Goal: Task Accomplishment & Management: Manage account settings

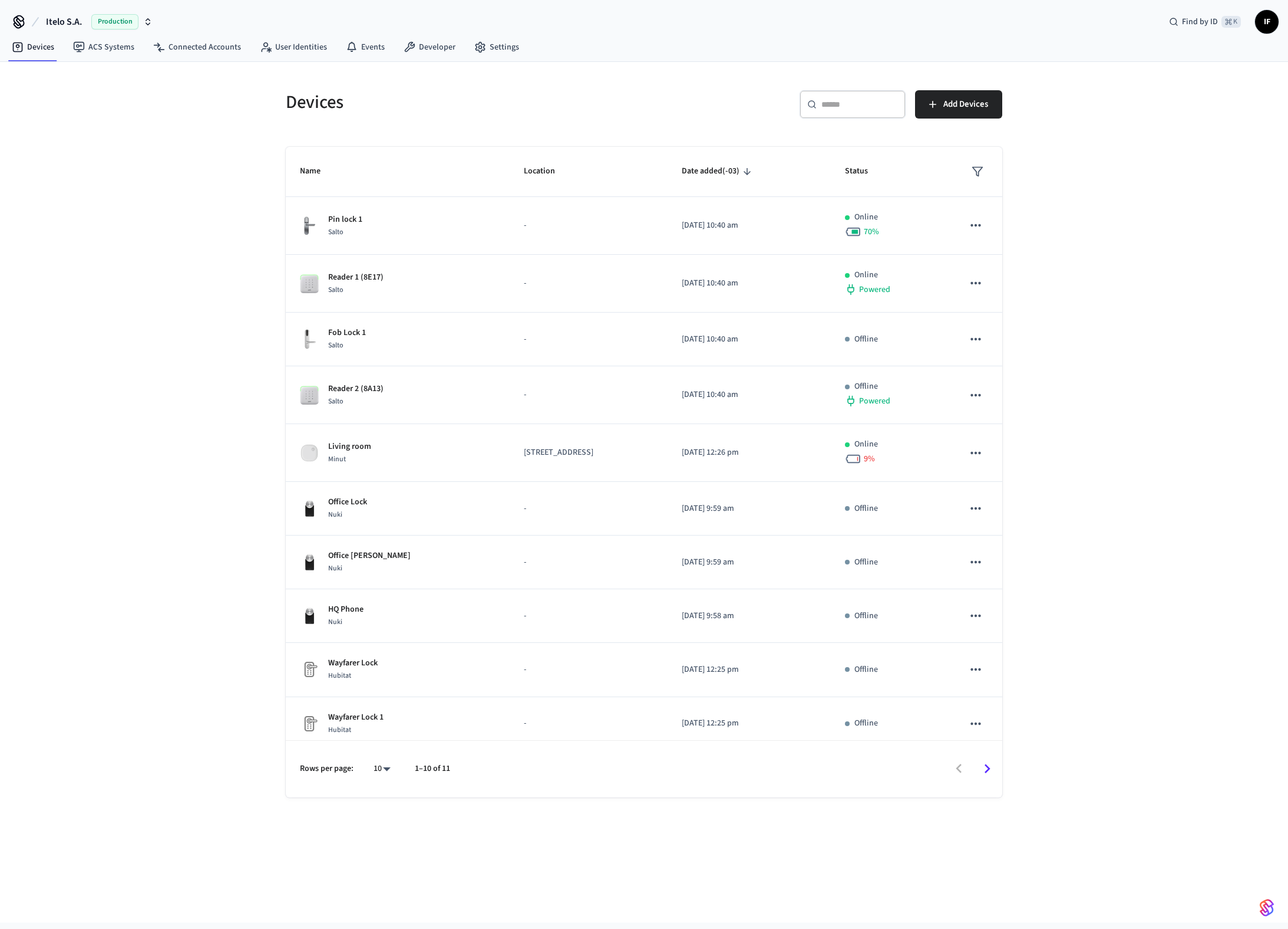
click at [142, 22] on div "Production" at bounding box center [122, 22] width 61 height 15
type input "******"
click at [101, 67] on div "Lab Accounts Production" at bounding box center [95, 75] width 171 height 22
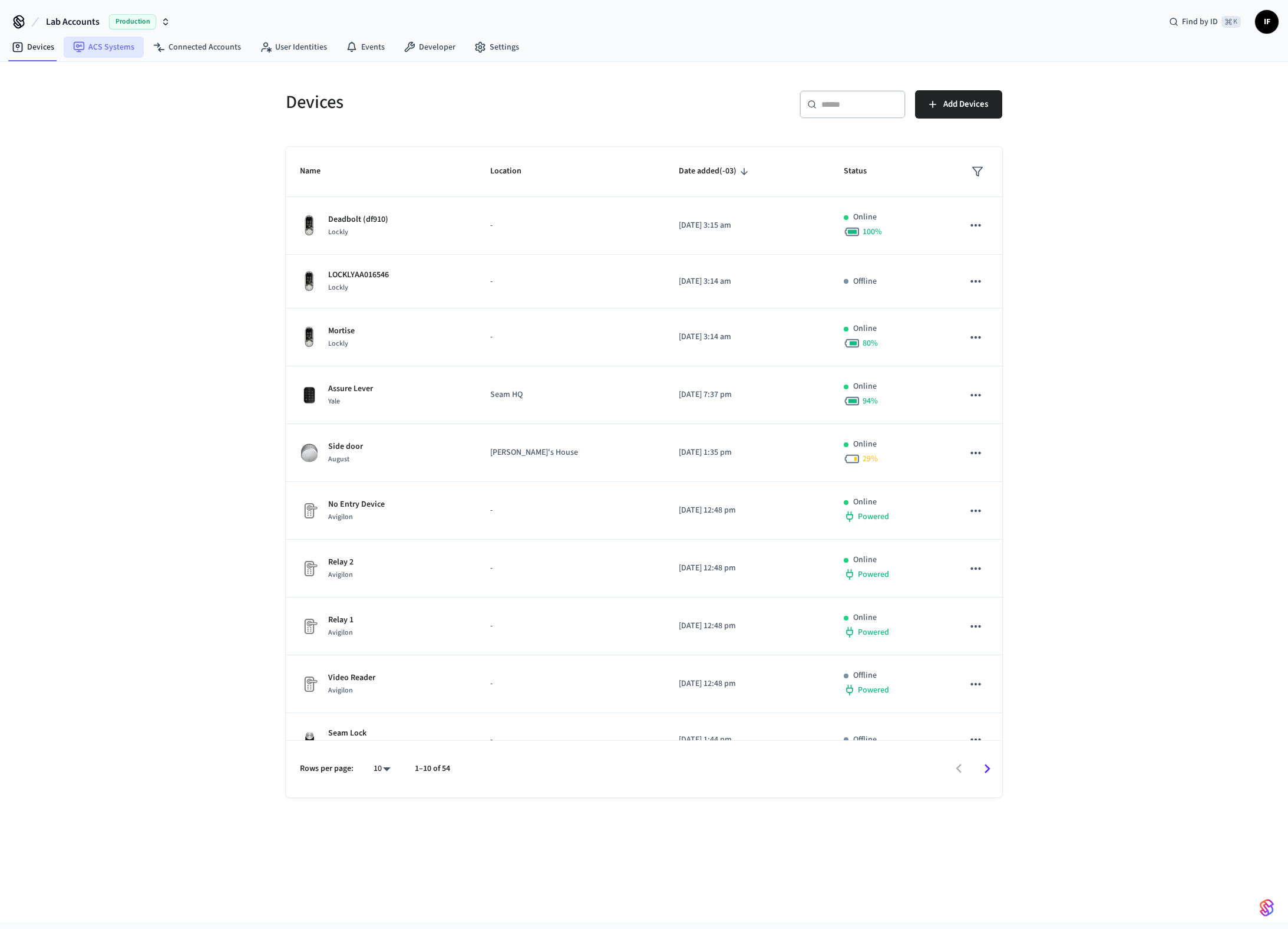
click at [127, 47] on link "ACS Systems" at bounding box center [103, 47] width 80 height 21
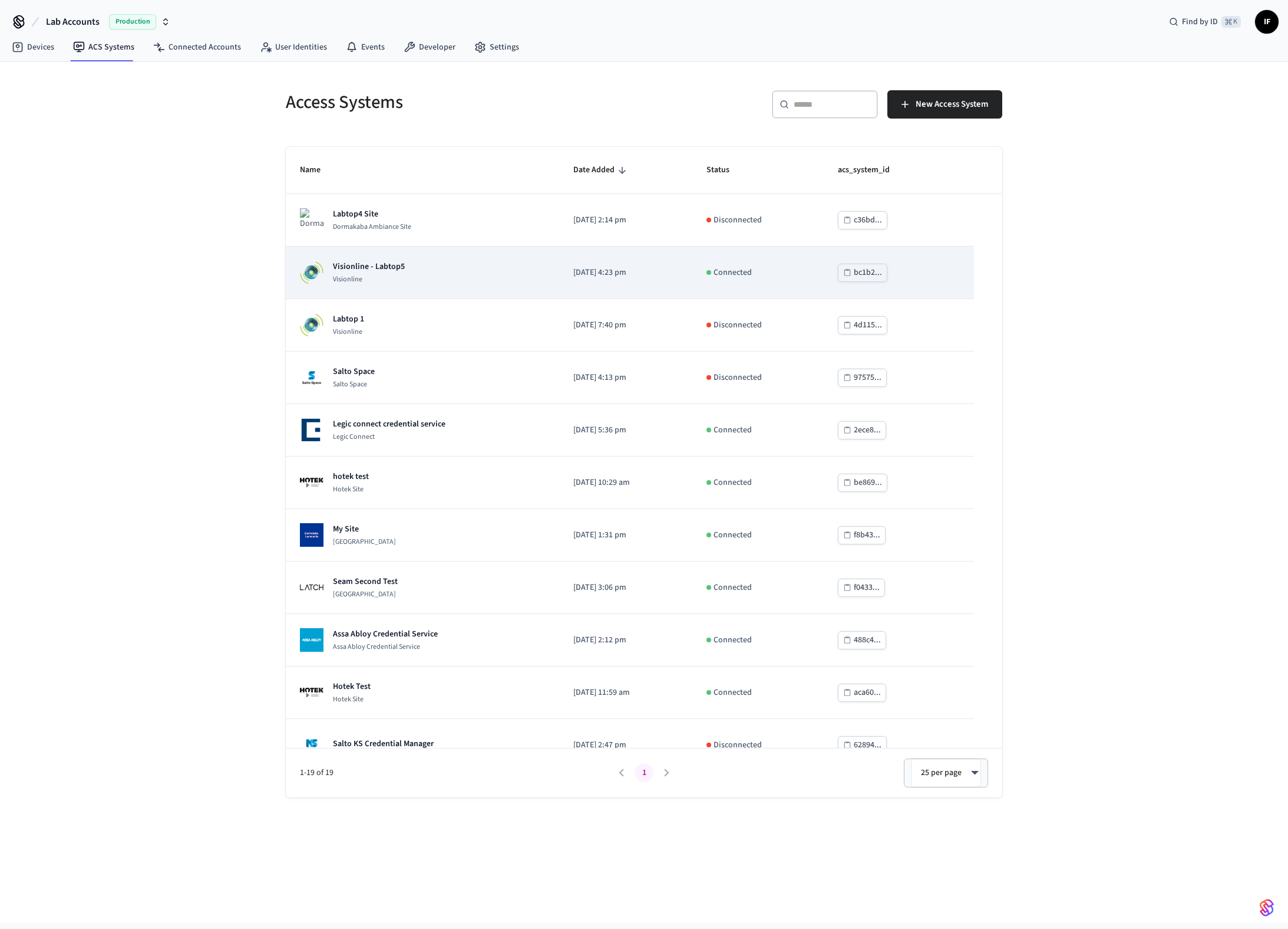
click at [441, 268] on div "Visionline - Labtop5 Visionline" at bounding box center [422, 273] width 245 height 23
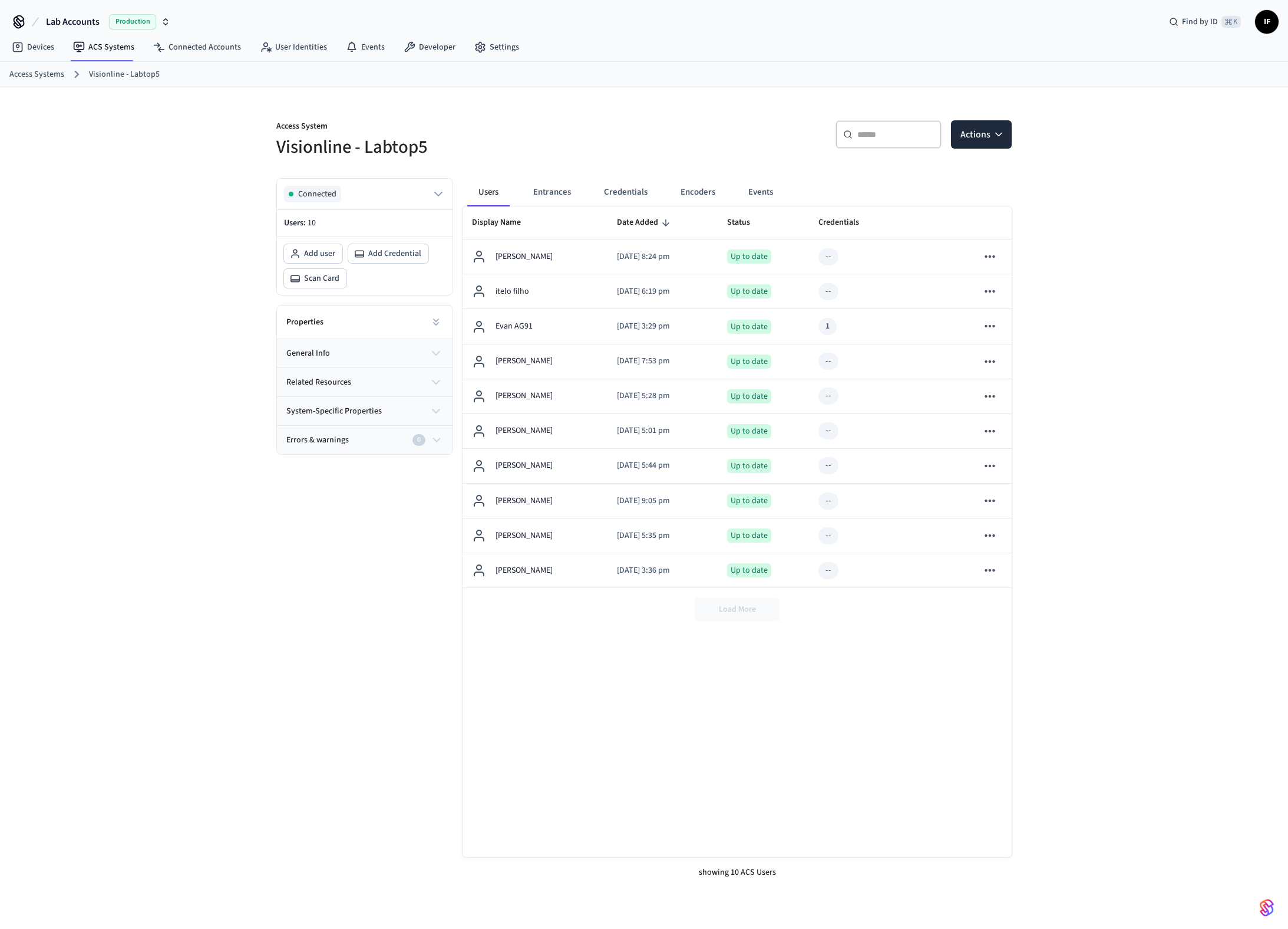
scroll to position [19, 0]
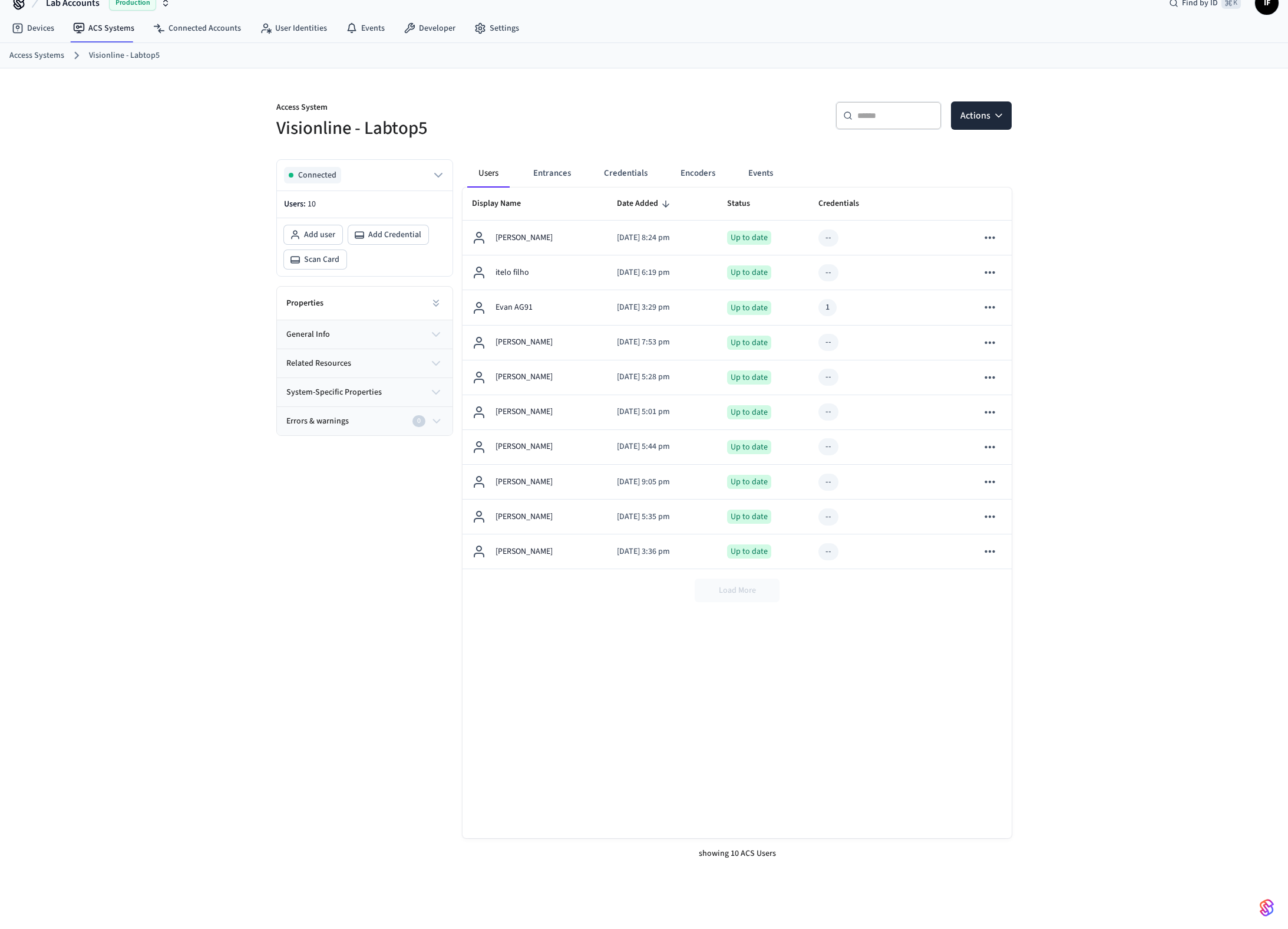
click at [663, 209] on icon "sticky table" at bounding box center [666, 204] width 11 height 11
click at [663, 208] on icon "sticky table" at bounding box center [666, 204] width 11 height 11
click at [516, 207] on span "Display Name" at bounding box center [504, 203] width 64 height 18
click at [515, 205] on span "Display Name" at bounding box center [504, 203] width 64 height 18
click at [516, 205] on span "Display Name" at bounding box center [504, 203] width 64 height 18
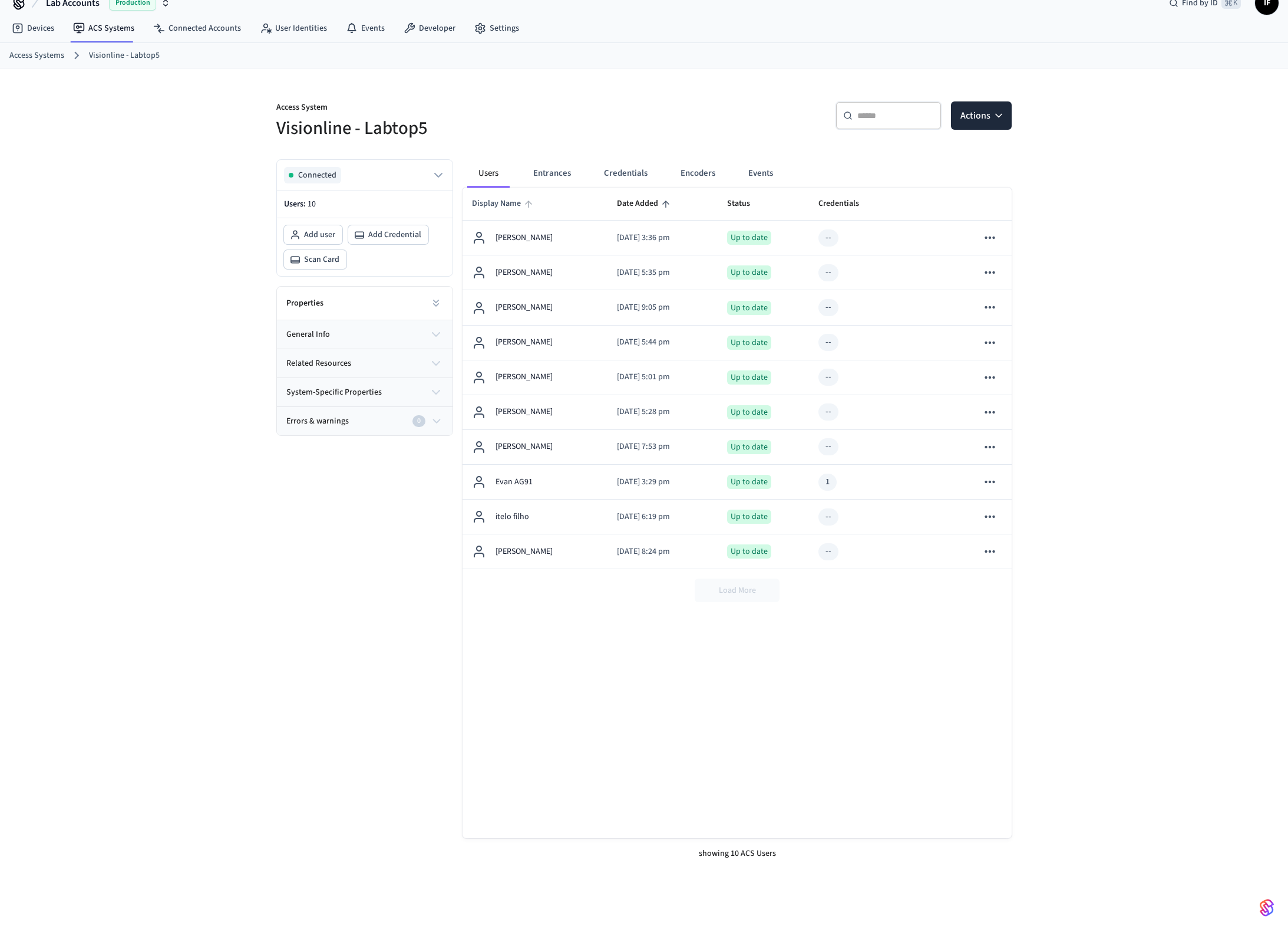
click at [516, 204] on span "Display Name" at bounding box center [504, 203] width 64 height 18
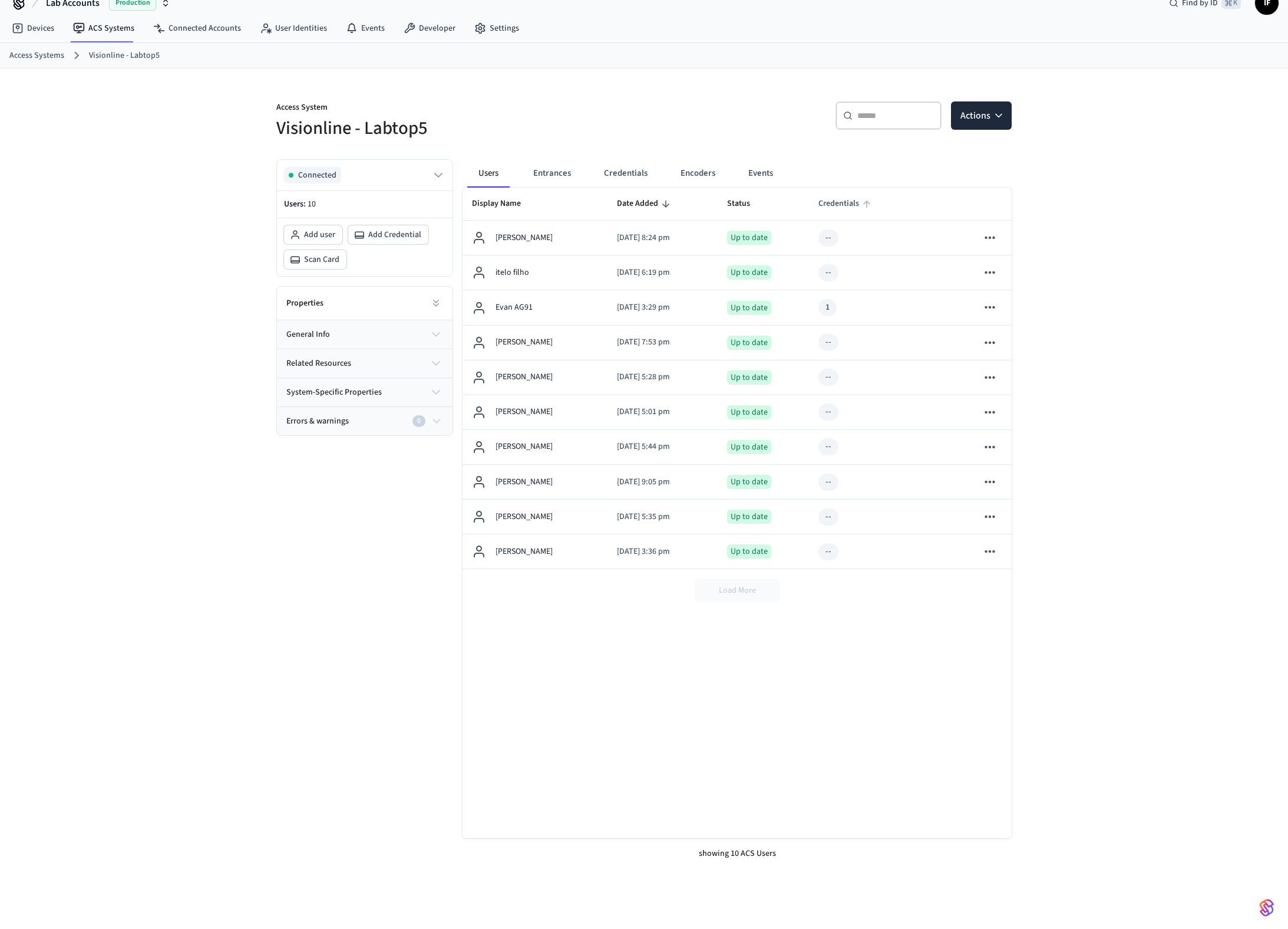
click at [851, 202] on span "Credentials" at bounding box center [846, 203] width 56 height 18
click at [47, 34] on link "Devices" at bounding box center [32, 28] width 61 height 21
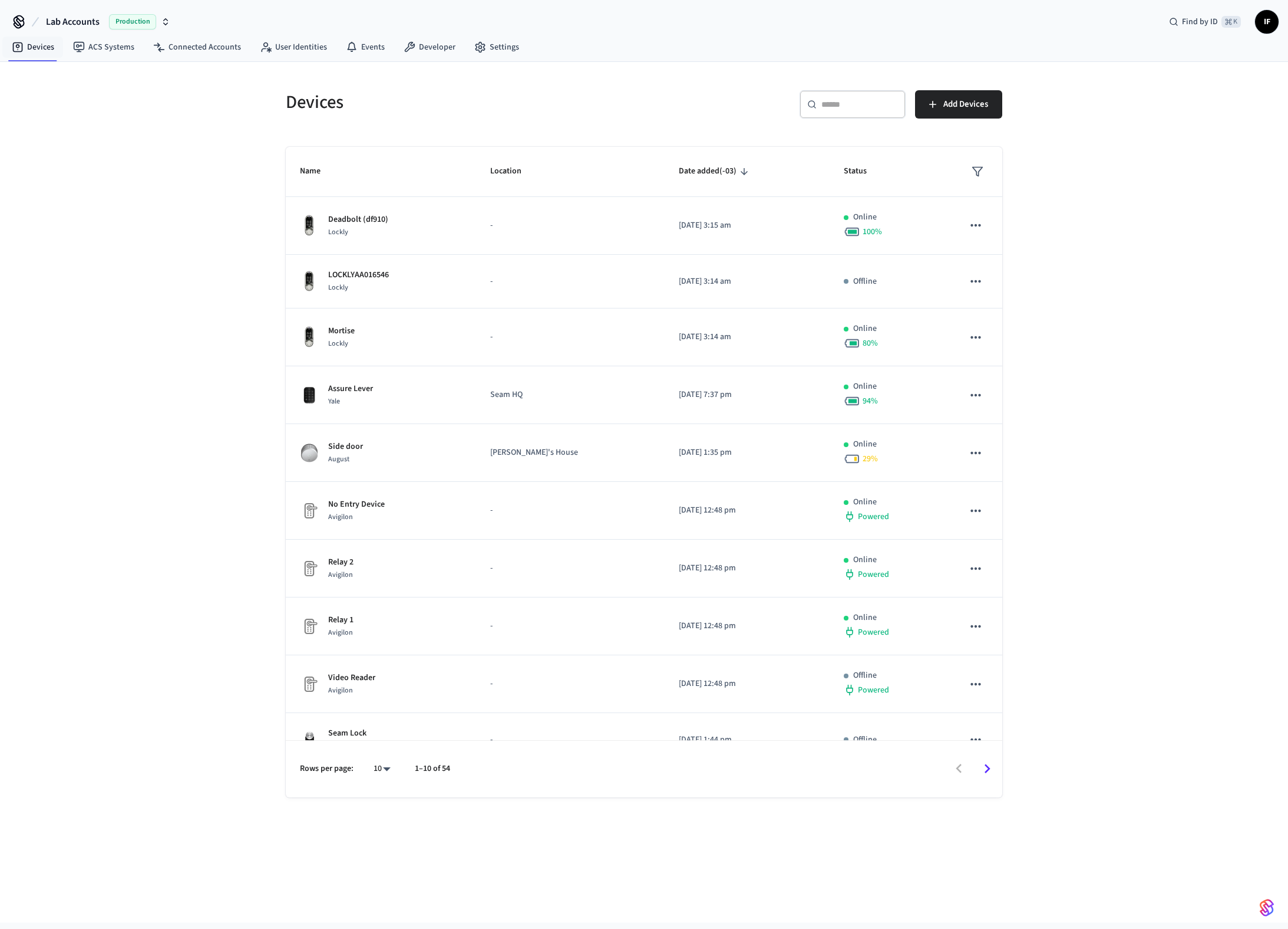
click at [983, 173] on icon "sticky table" at bounding box center [978, 171] width 12 height 12
click at [1015, 273] on li "Unmanaged" at bounding box center [1008, 271] width 62 height 32
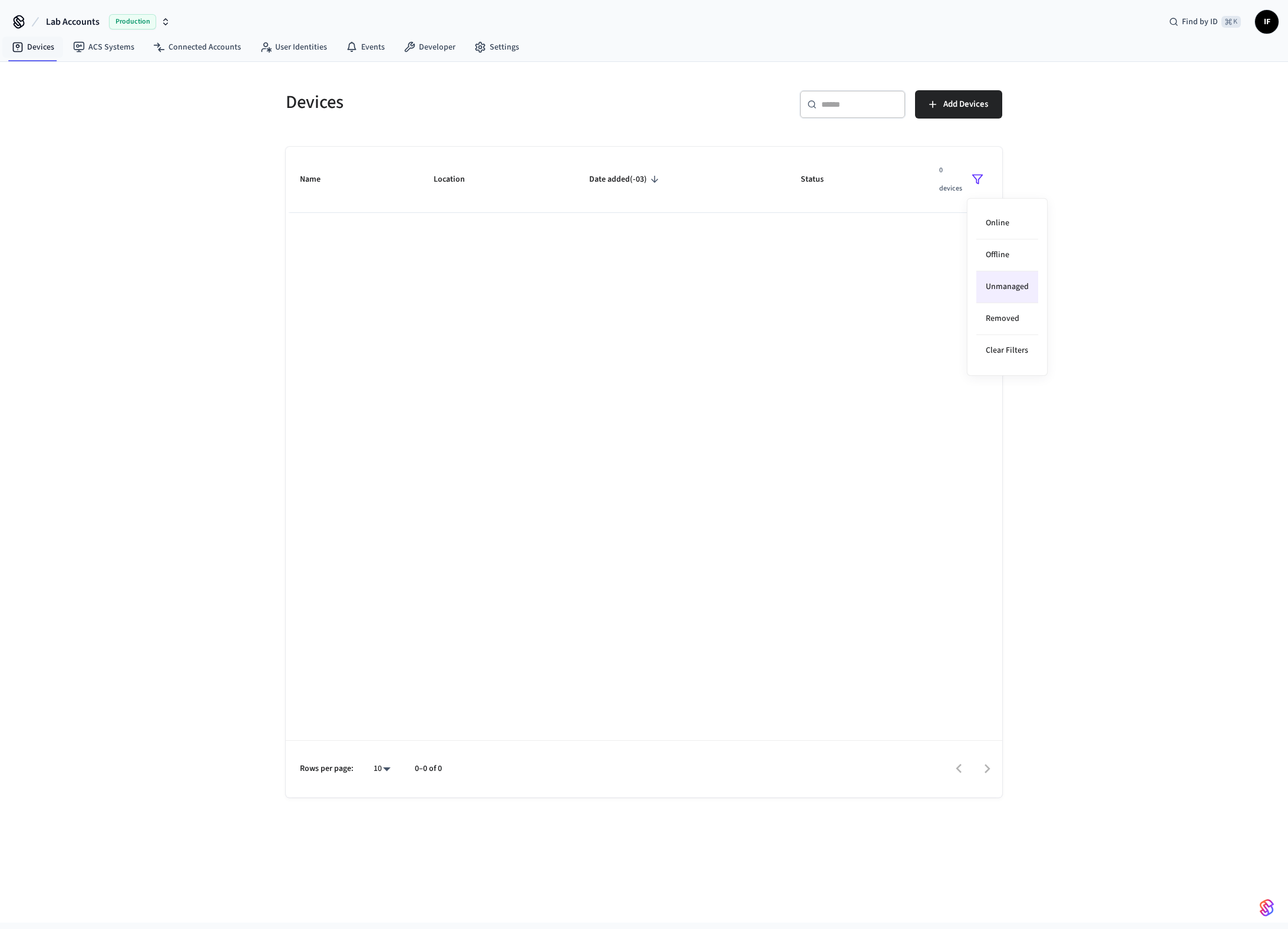
click at [1121, 215] on div at bounding box center [644, 464] width 1288 height 929
click at [982, 174] on icon "sticky table" at bounding box center [978, 179] width 12 height 12
click at [1019, 288] on li "Unmanaged" at bounding box center [1008, 287] width 62 height 32
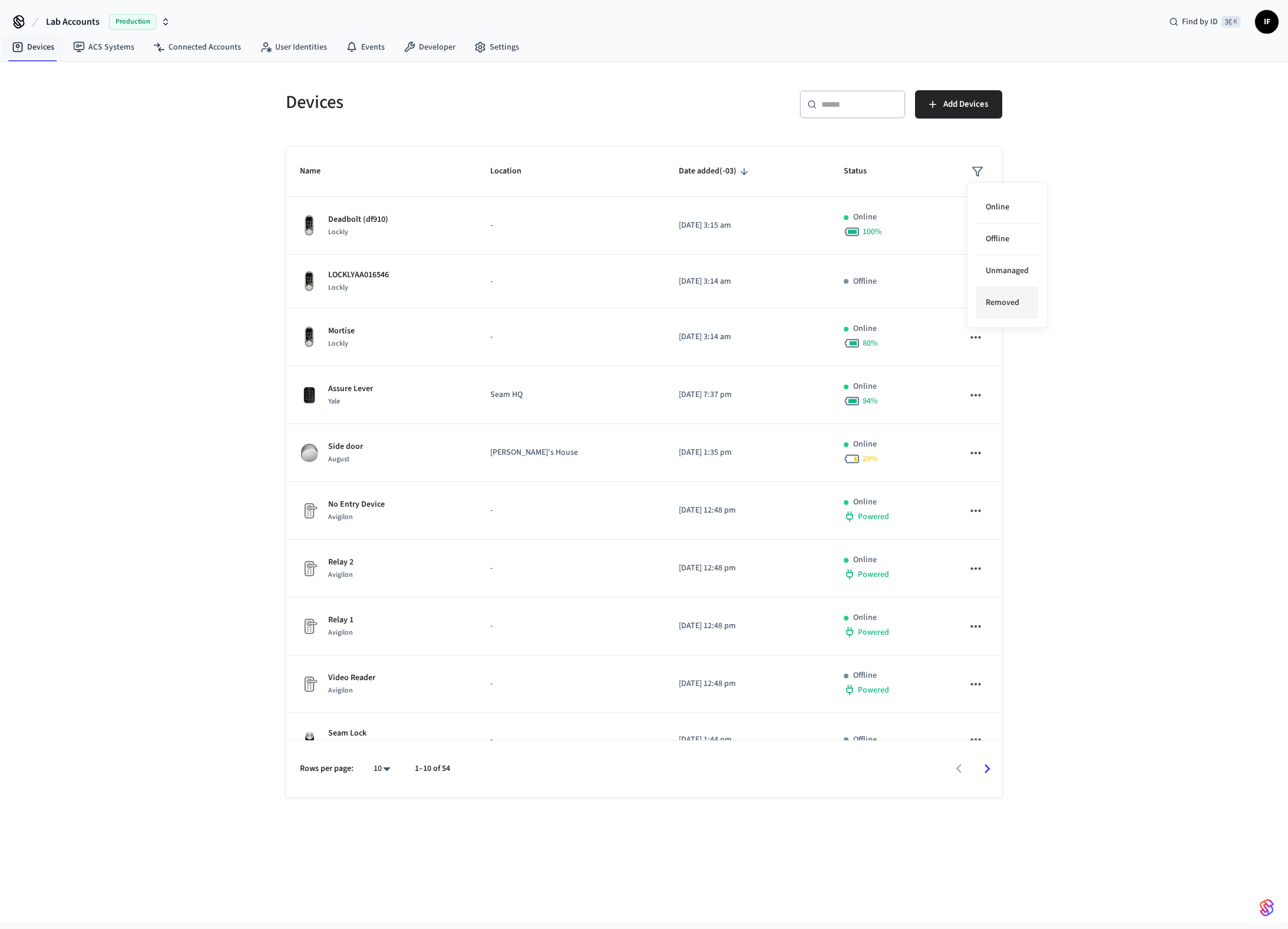
click at [1009, 303] on li "Removed" at bounding box center [1008, 303] width 62 height 31
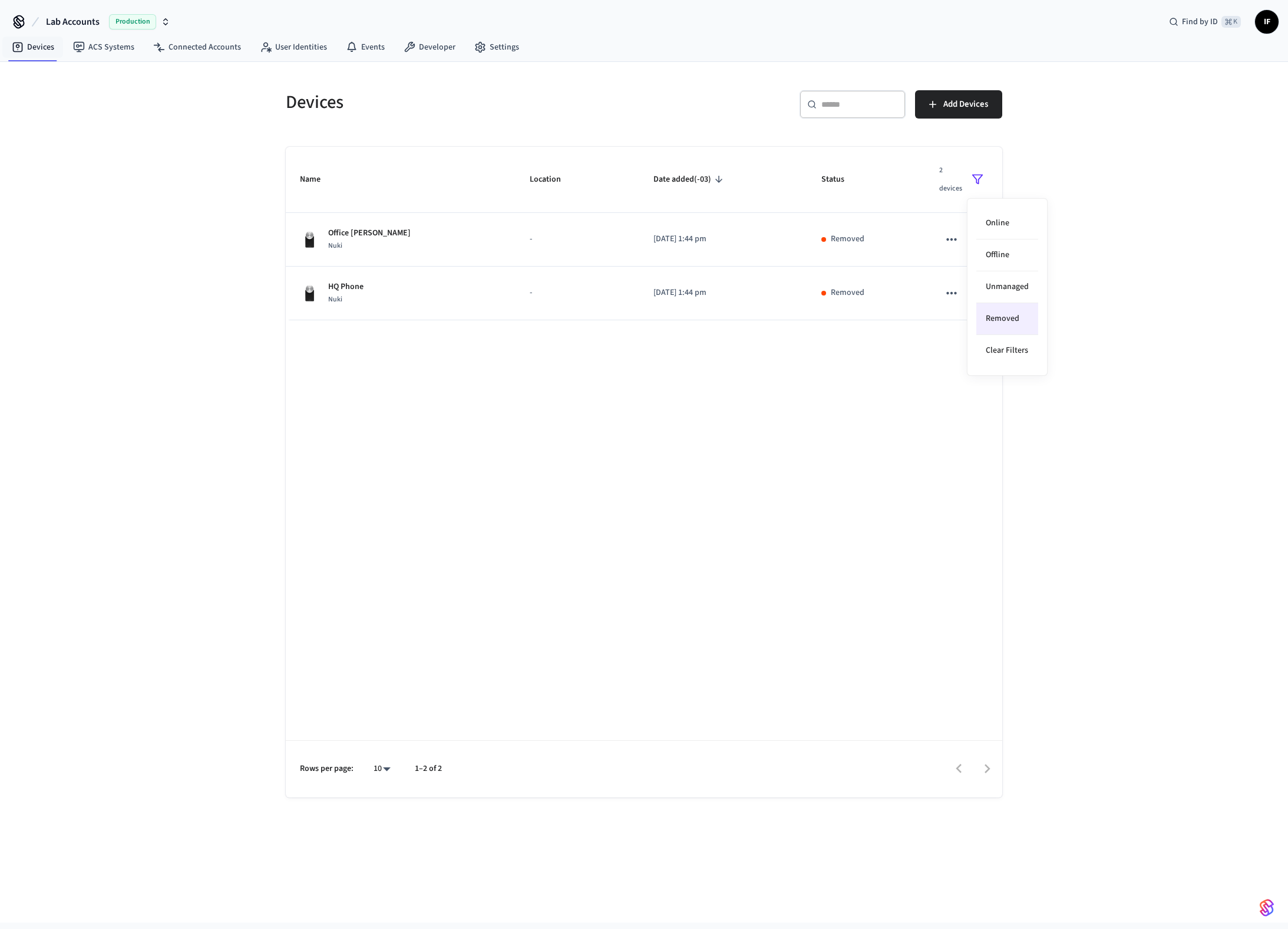
click at [1016, 319] on li "Removed" at bounding box center [1008, 319] width 62 height 32
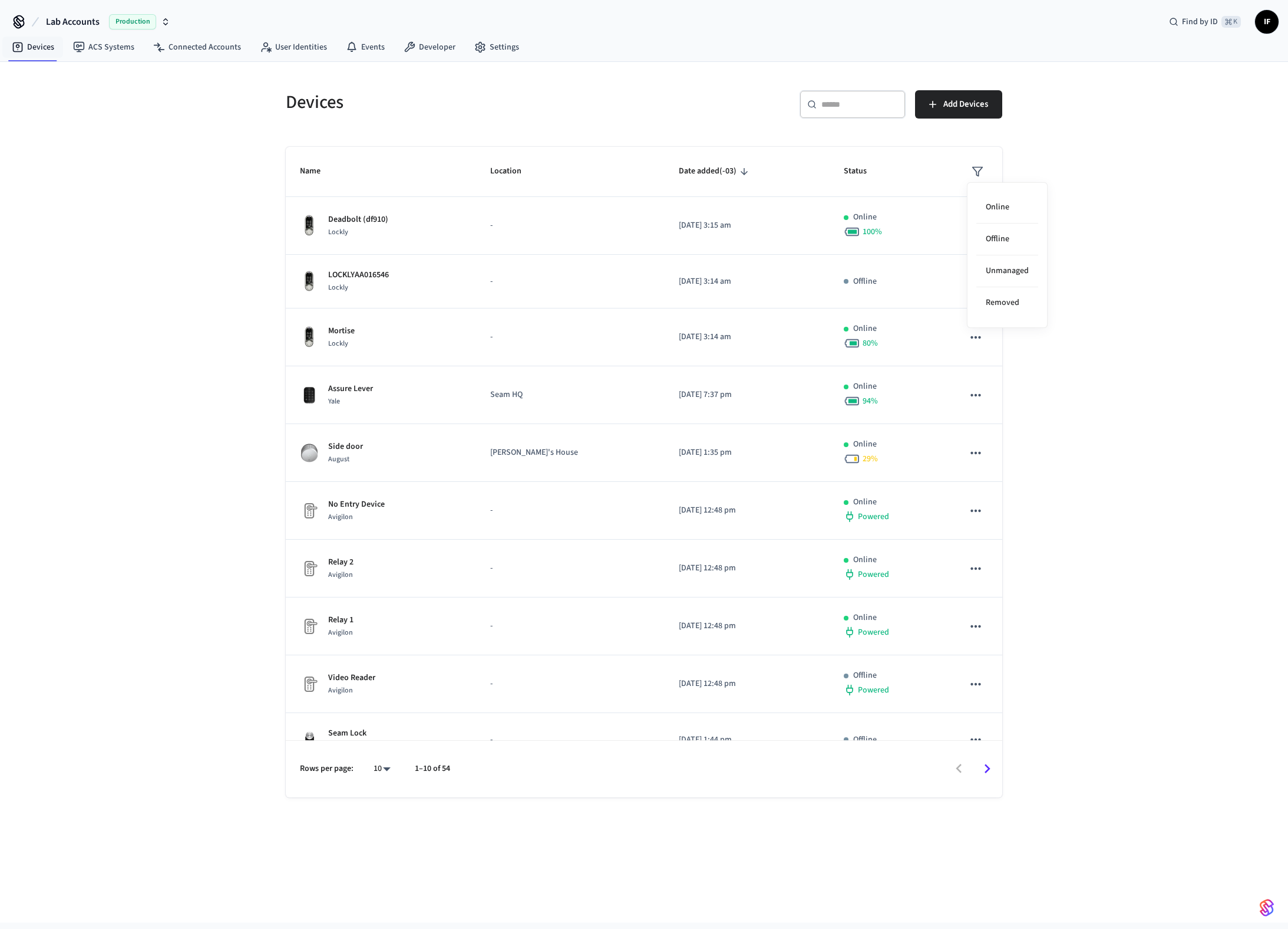
click at [1266, 28] on div at bounding box center [644, 464] width 1288 height 929
click at [1266, 25] on span "IF" at bounding box center [1267, 22] width 21 height 21
click at [1200, 110] on button "Log Out" at bounding box center [1184, 120] width 183 height 19
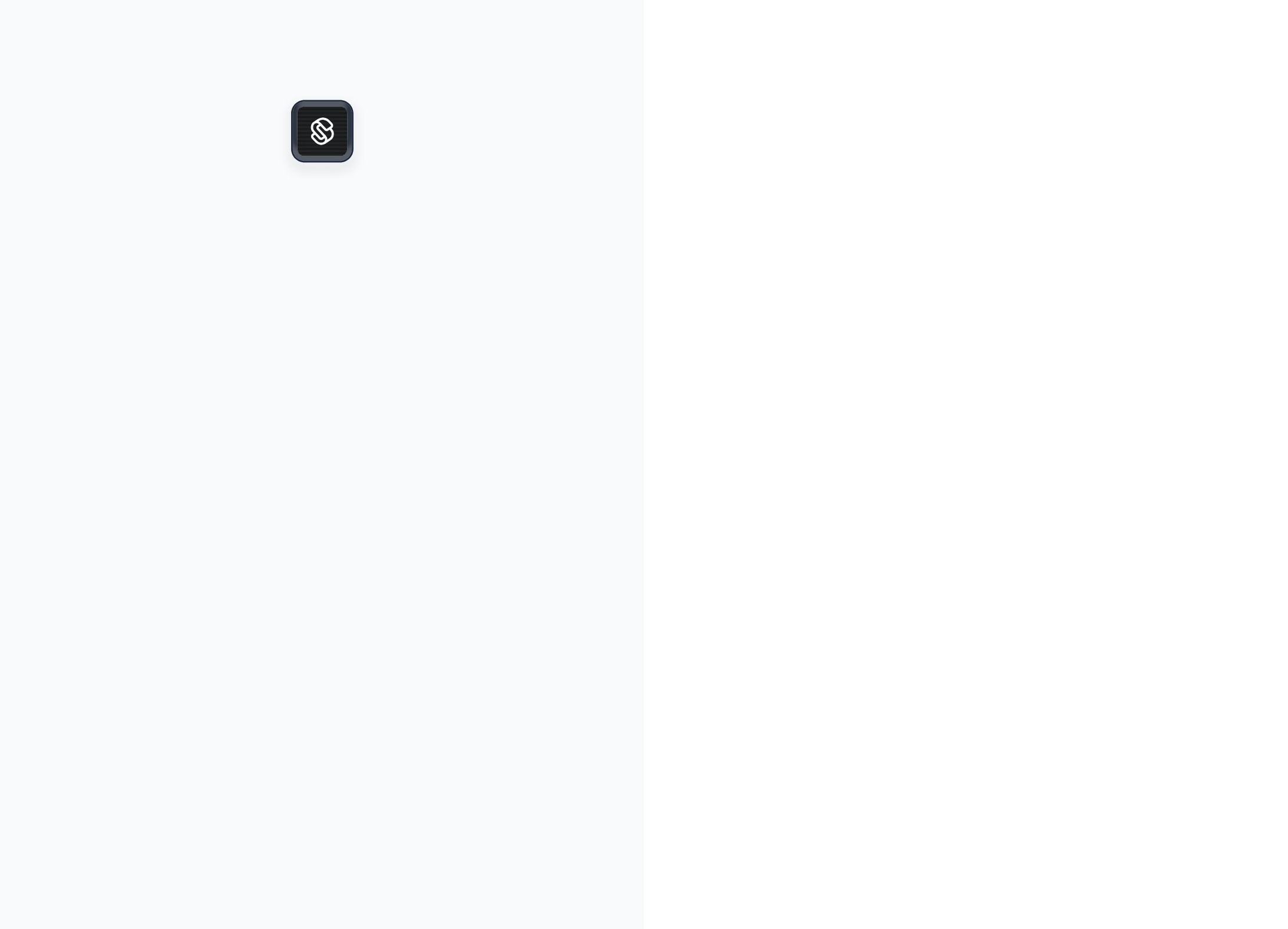
click at [952, 140] on div at bounding box center [966, 464] width 644 height 929
